Goal: Task Accomplishment & Management: Use online tool/utility

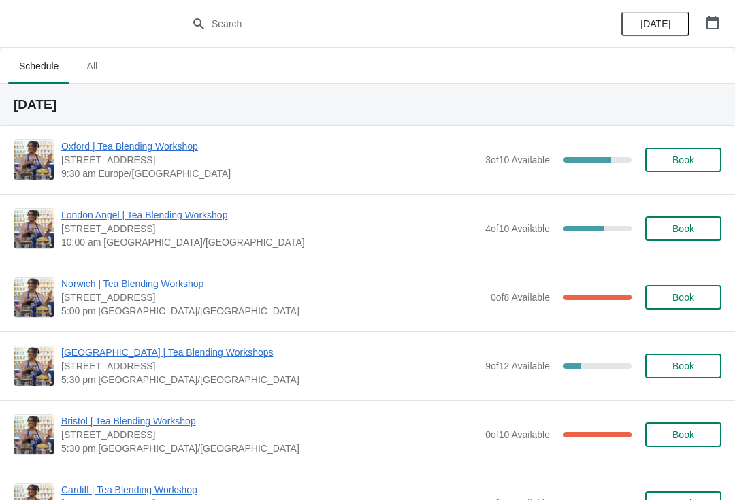
click at [170, 340] on div "[GEOGRAPHIC_DATA] | Tea Blending Workshops [STREET_ADDRESS] 5:30 pm [GEOGRAPHIC…" at bounding box center [367, 365] width 735 height 69
click at [151, 357] on span "[GEOGRAPHIC_DATA] | Tea Blending Workshops" at bounding box center [269, 353] width 417 height 14
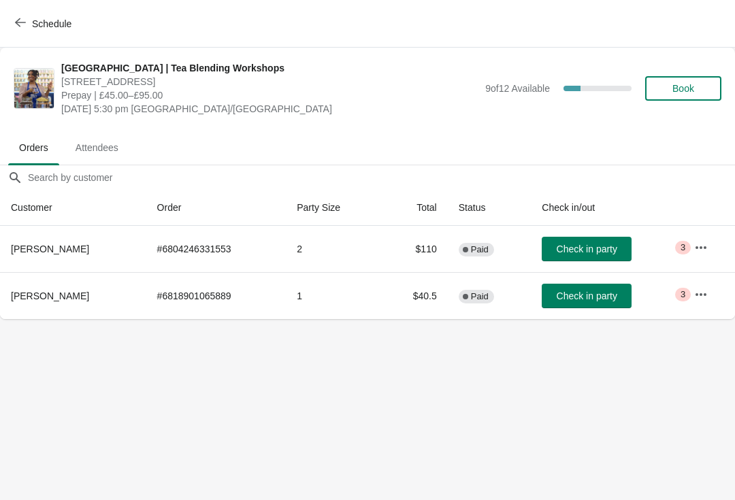
click at [698, 247] on icon "button" at bounding box center [701, 247] width 11 height 3
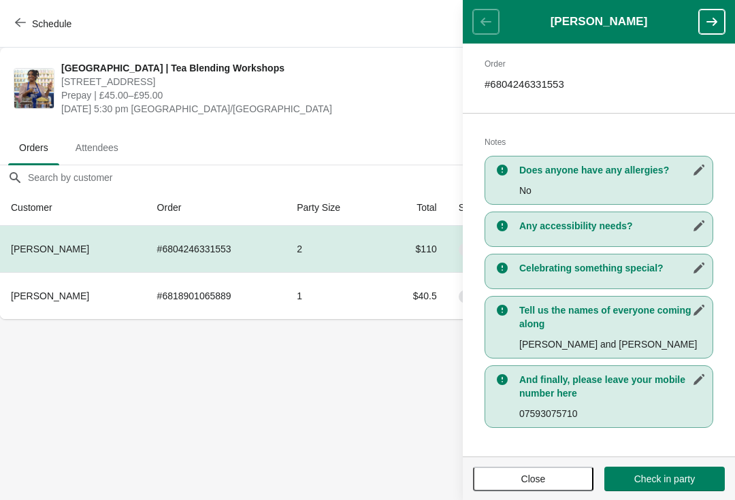
scroll to position [209, 0]
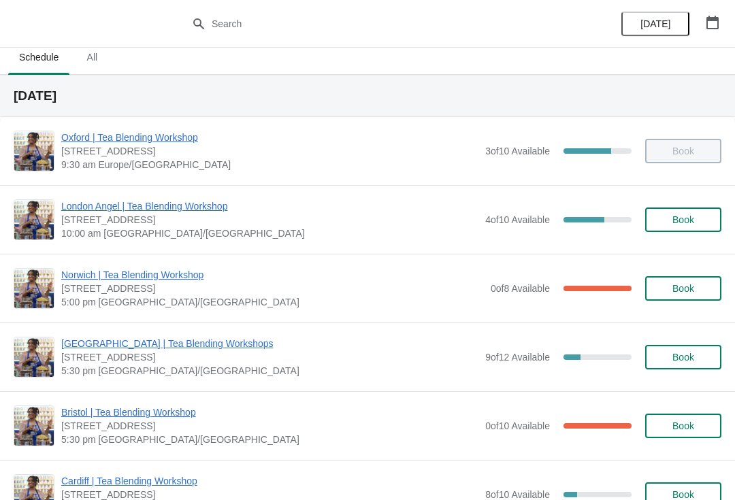
scroll to position [10, 0]
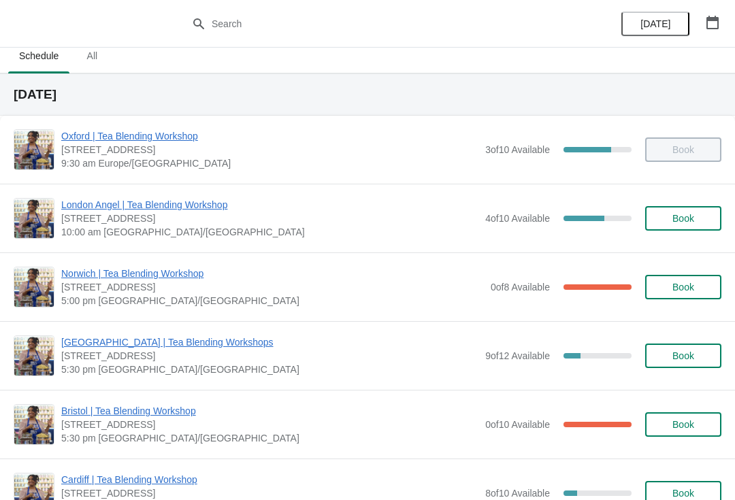
click at [179, 346] on span "[GEOGRAPHIC_DATA] | Tea Blending Workshops" at bounding box center [269, 343] width 417 height 14
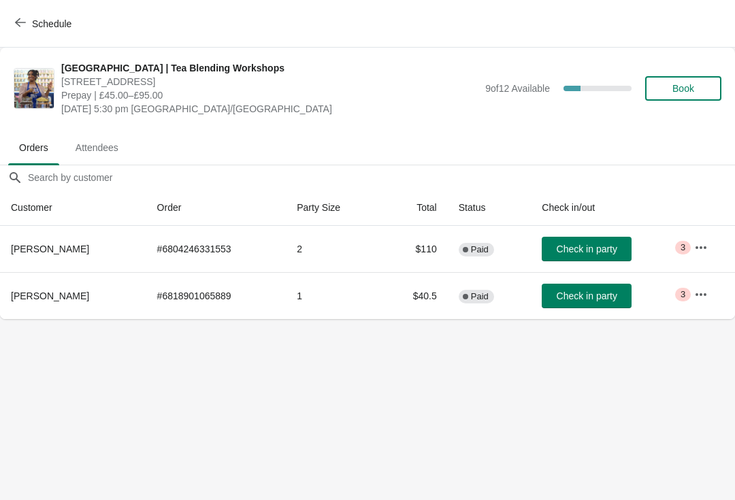
click at [38, 248] on span "[PERSON_NAME]" at bounding box center [50, 249] width 78 height 11
click at [110, 151] on span "Attendees" at bounding box center [97, 147] width 65 height 25
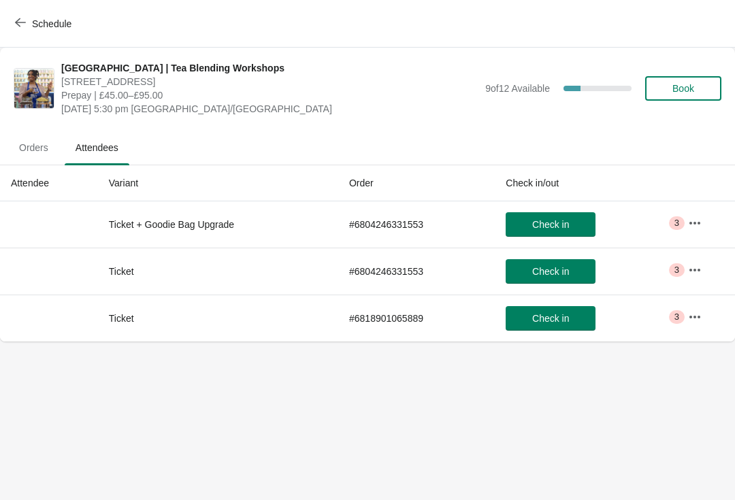
click at [702, 220] on icon "button" at bounding box center [695, 223] width 14 height 14
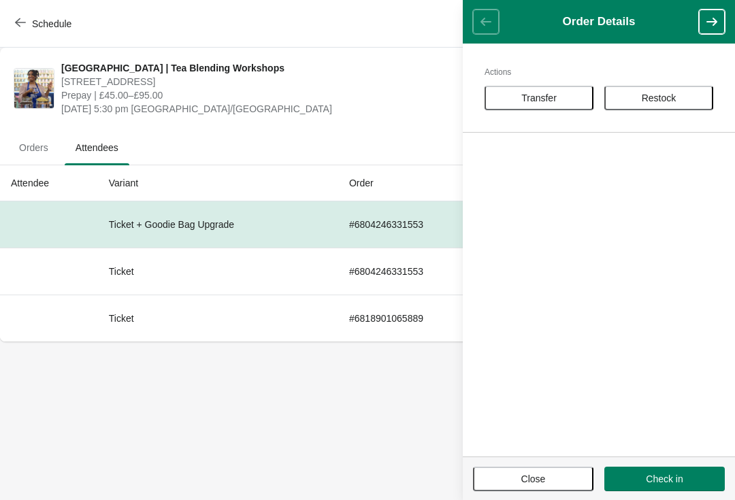
click at [714, 22] on icon "button" at bounding box center [711, 22] width 11 height 8
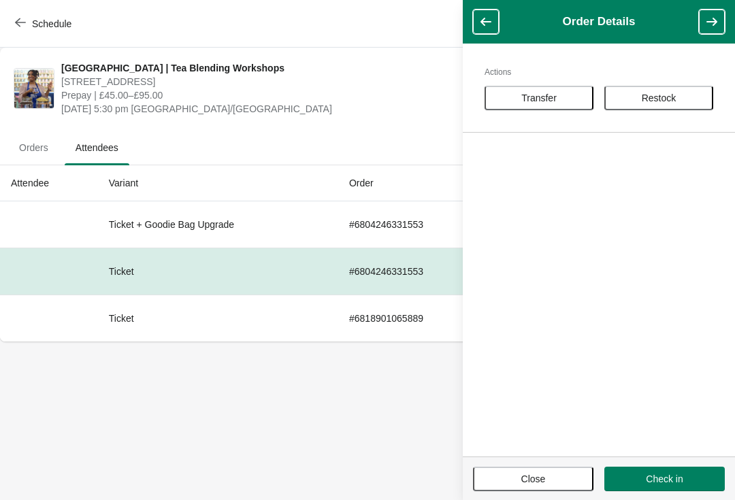
click at [711, 19] on icon "button" at bounding box center [712, 22] width 14 height 14
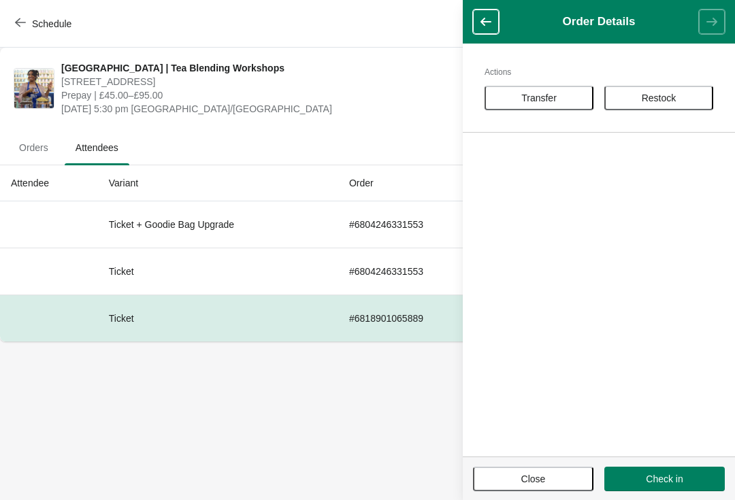
click at [48, 151] on span "Orders" at bounding box center [33, 147] width 51 height 25
